Goal: Obtain resource: Download file/media

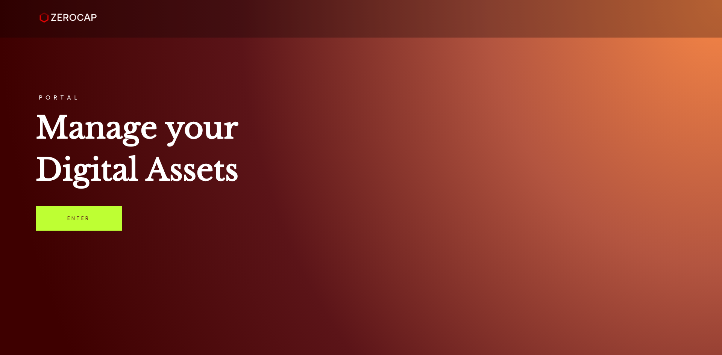
click at [95, 208] on link "Enter" at bounding box center [79, 218] width 86 height 25
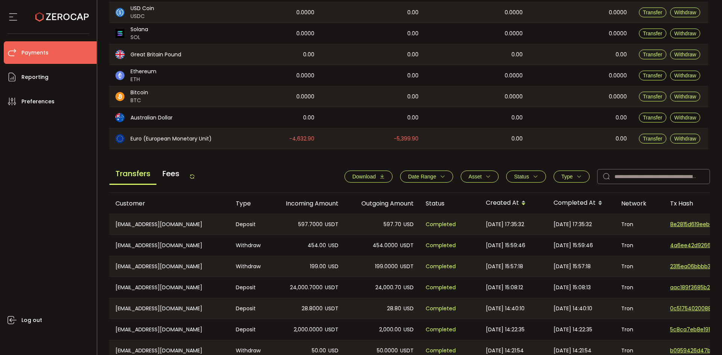
scroll to position [150, 0]
click at [348, 176] on button "Download" at bounding box center [368, 176] width 48 height 12
